Goal: Check status: Check status

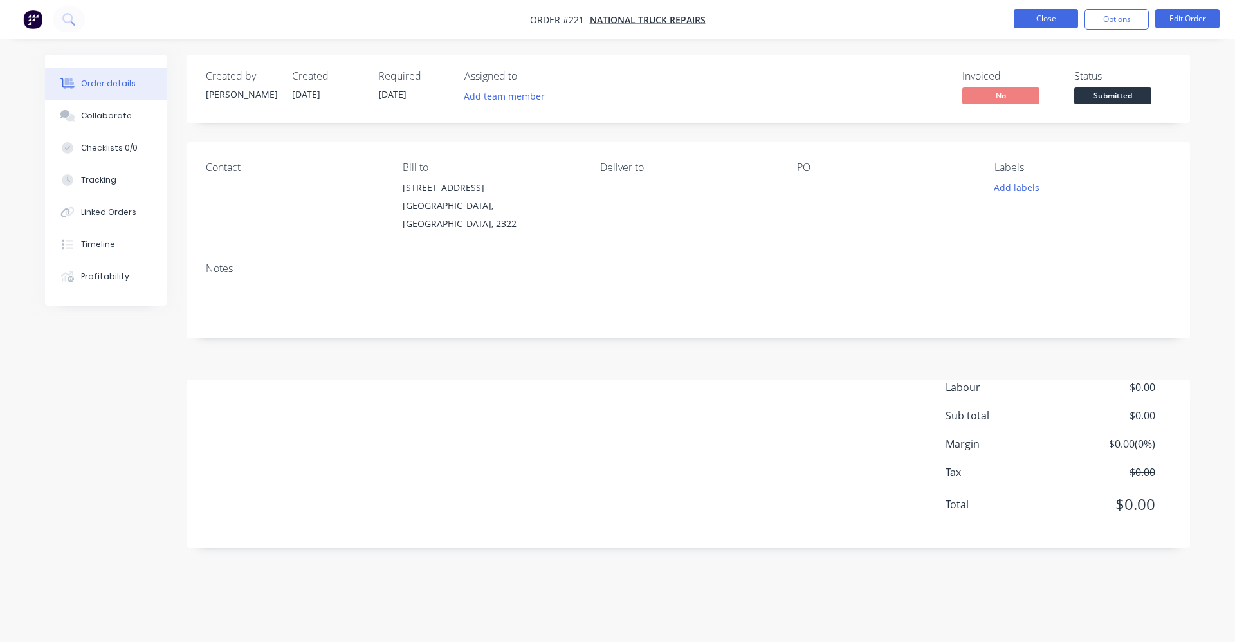
click at [1052, 20] on button "Close" at bounding box center [1046, 18] width 64 height 19
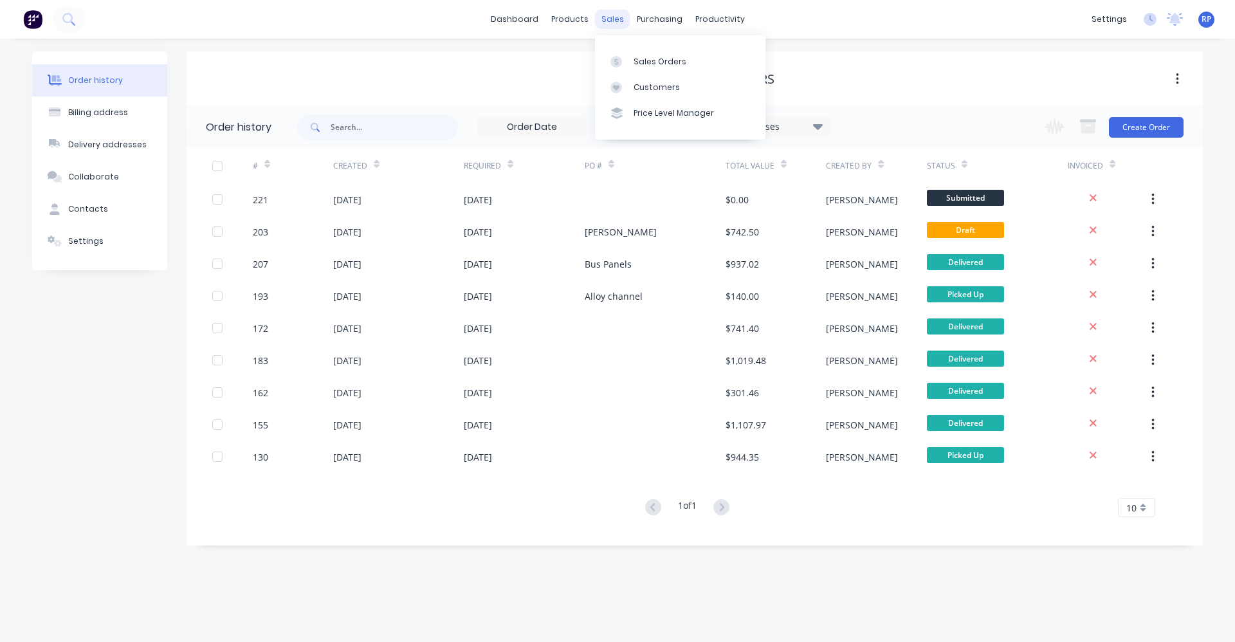
click at [617, 26] on div "sales" at bounding box center [612, 19] width 35 height 19
click at [649, 60] on div "Sales Orders" at bounding box center [659, 62] width 53 height 12
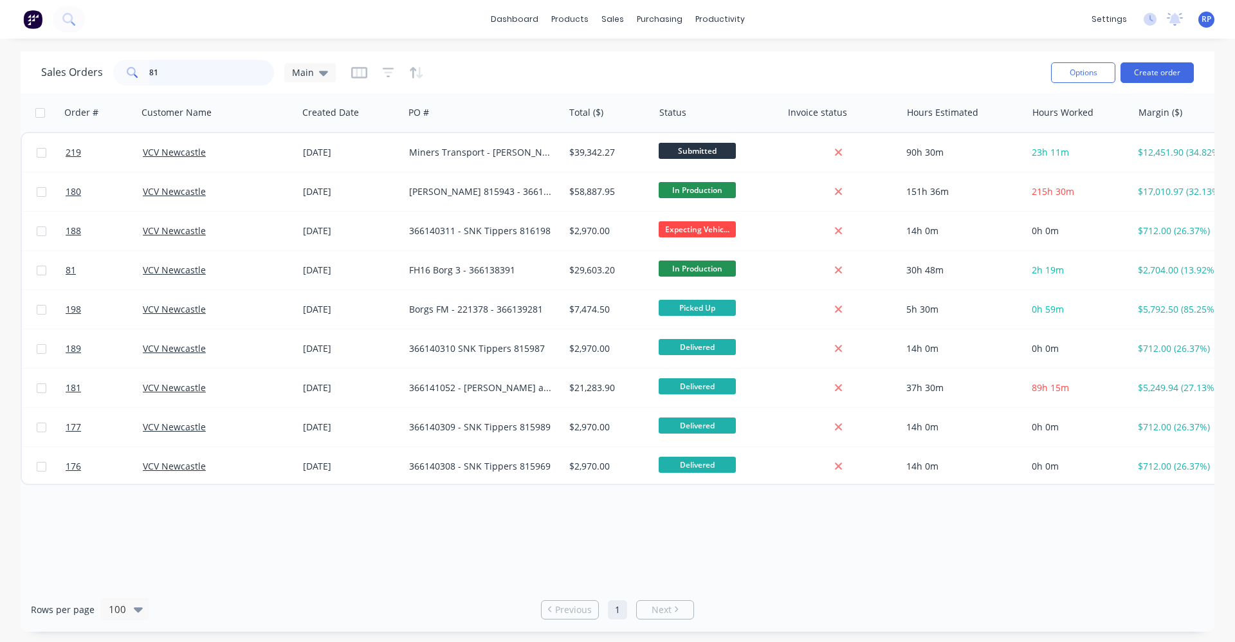
click at [187, 70] on input "81" at bounding box center [211, 73] width 125 height 26
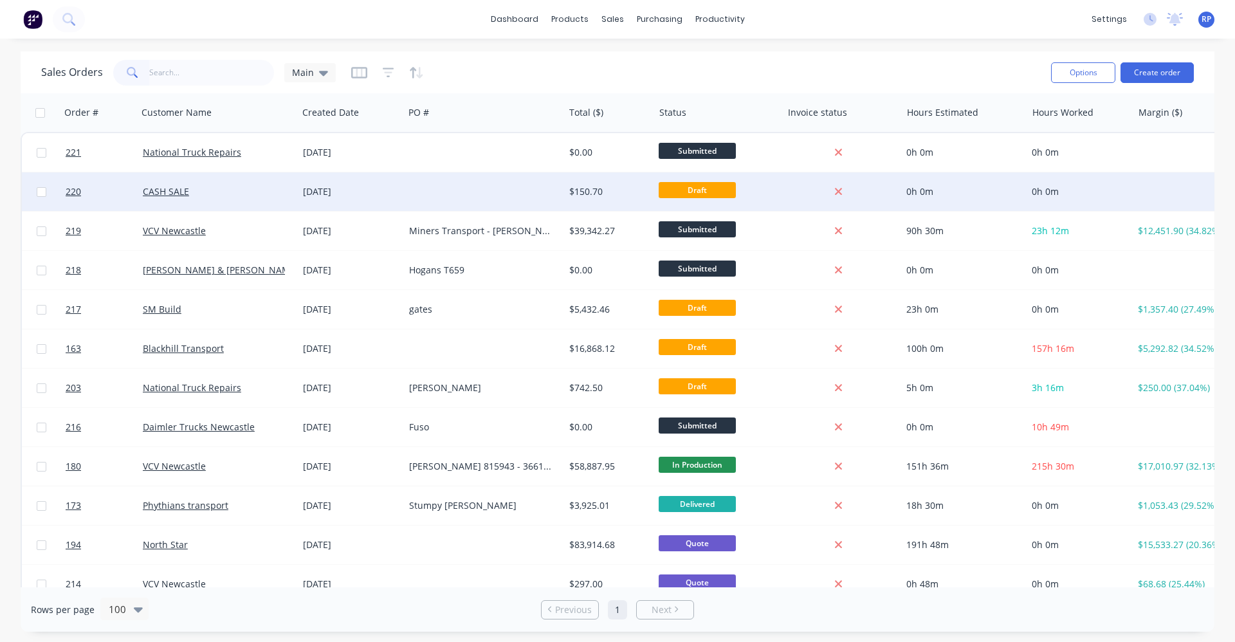
click at [215, 198] on div "CASH SALE" at bounding box center [218, 191] width 160 height 39
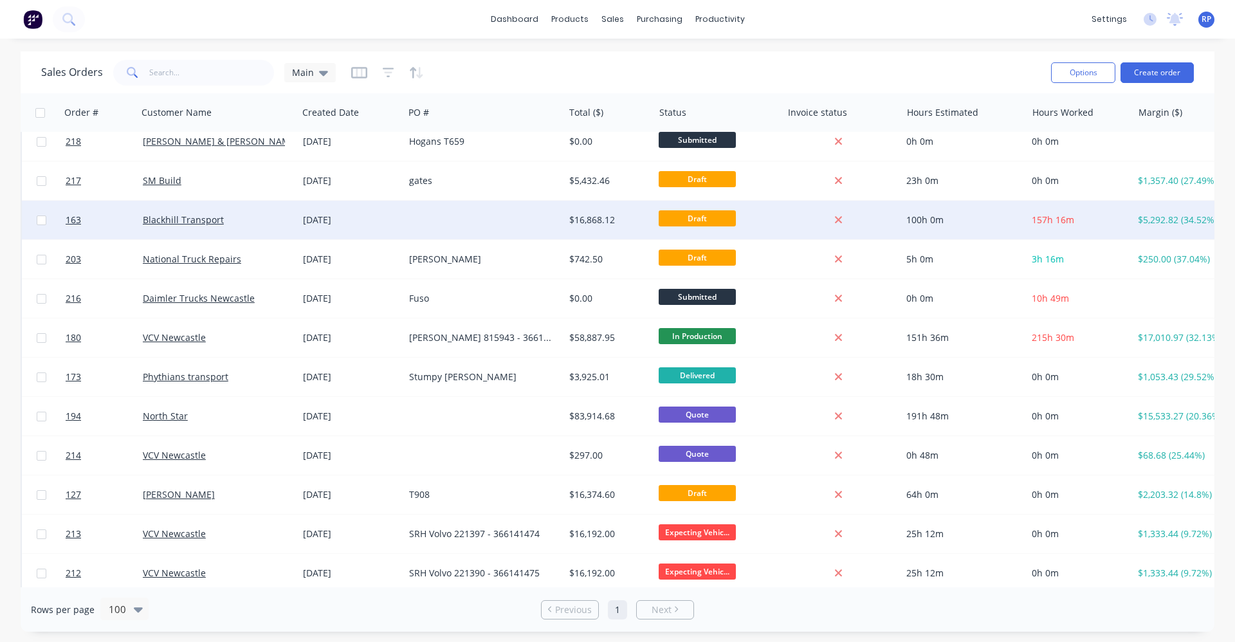
scroll to position [193, 0]
